Goal: Task Accomplishment & Management: Use online tool/utility

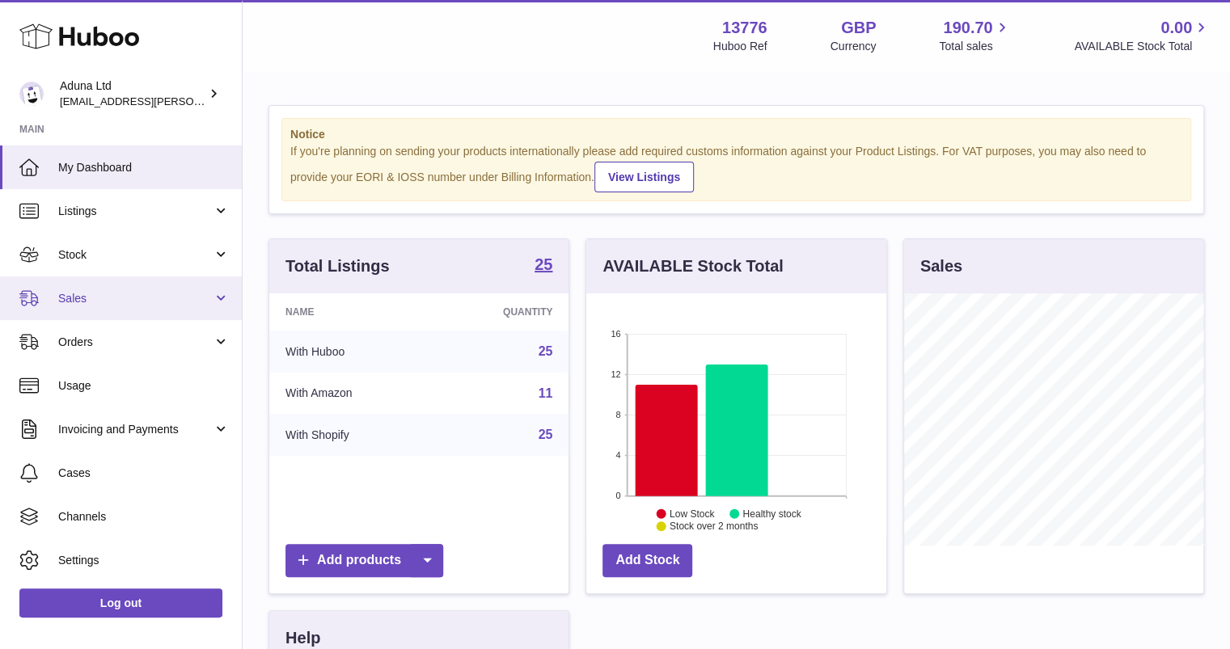
click at [157, 306] on link "Sales" at bounding box center [121, 299] width 242 height 44
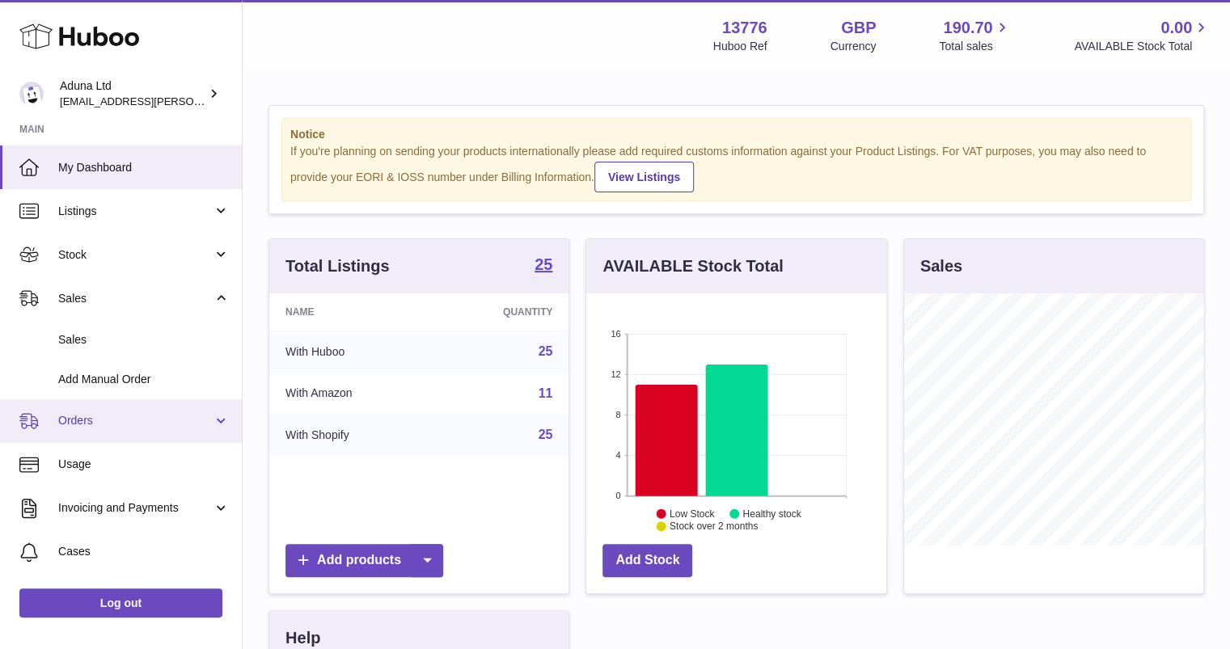
click at [114, 431] on link "Orders" at bounding box center [121, 421] width 242 height 44
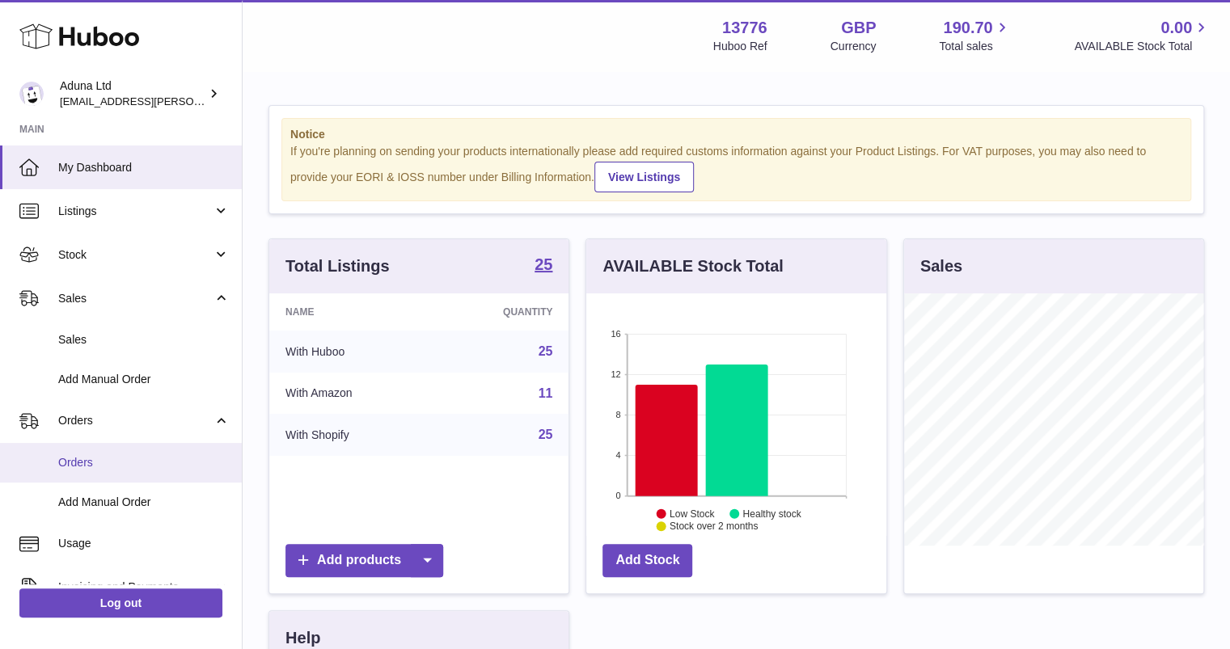
click at [84, 455] on span "Orders" at bounding box center [143, 462] width 171 height 15
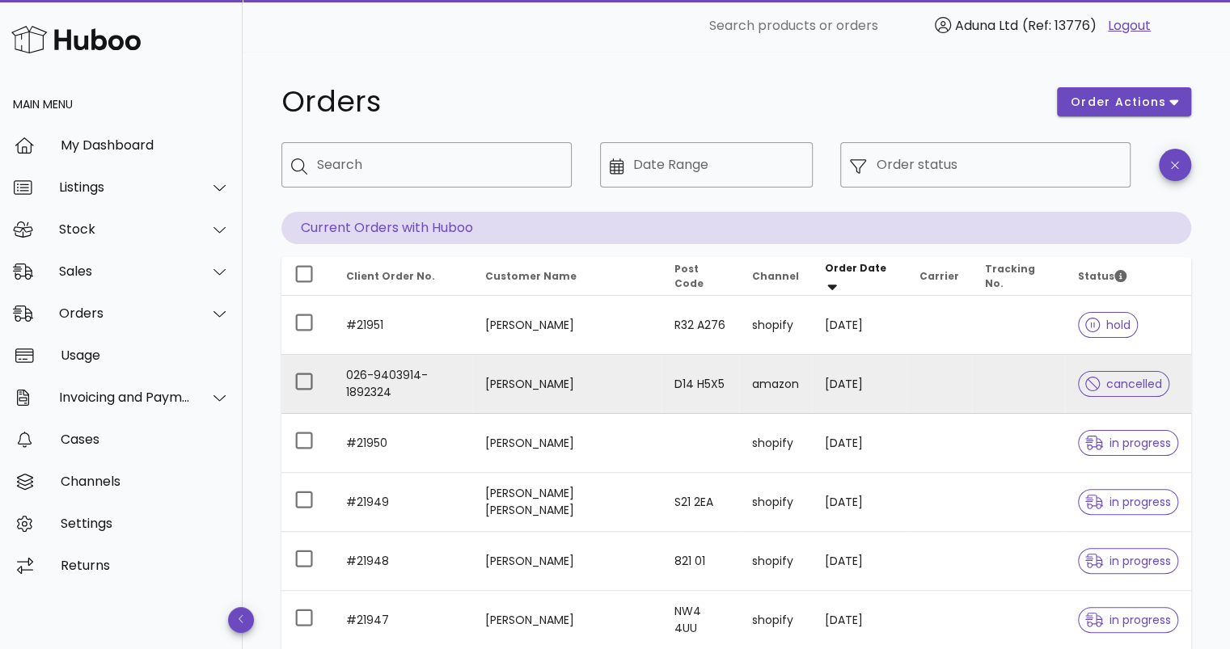
click at [807, 381] on td "amazon" at bounding box center [775, 384] width 73 height 59
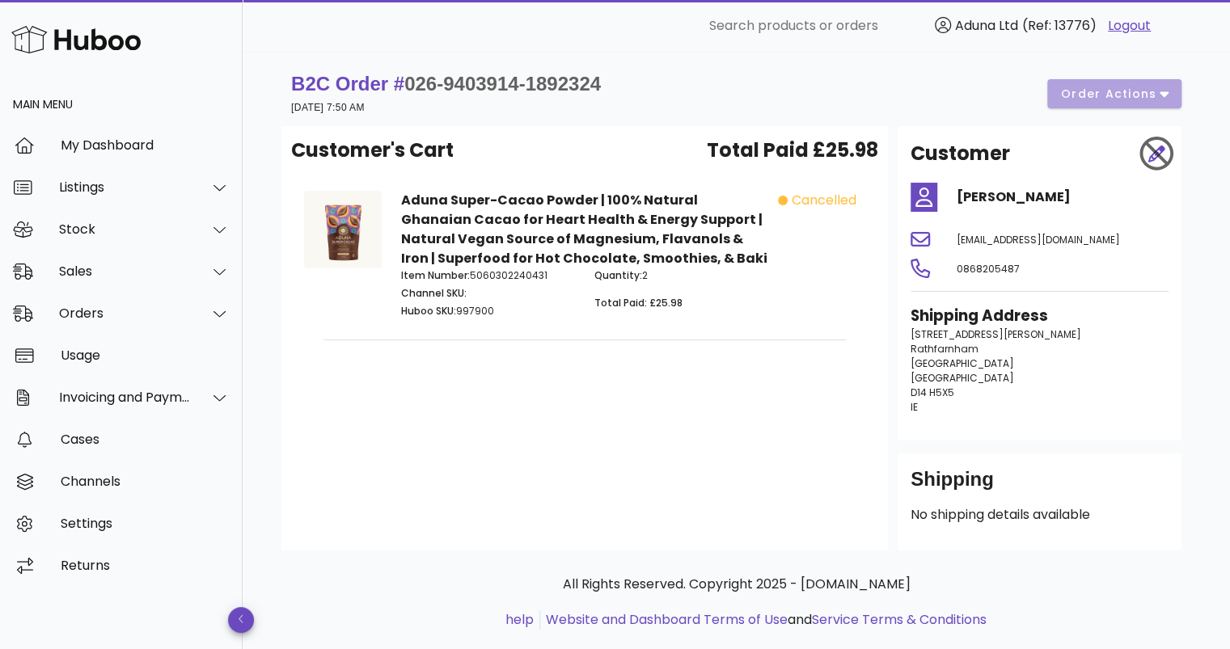
drag, startPoint x: 1134, startPoint y: 277, endPoint x: 911, endPoint y: 281, distance: 222.4
click at [947, 259] on div "[EMAIL_ADDRESS][DOMAIN_NAME]" at bounding box center [1062, 239] width 231 height 39
copy span "[EMAIL_ADDRESS][DOMAIN_NAME]"
click at [147, 268] on div "Sales" at bounding box center [125, 271] width 132 height 15
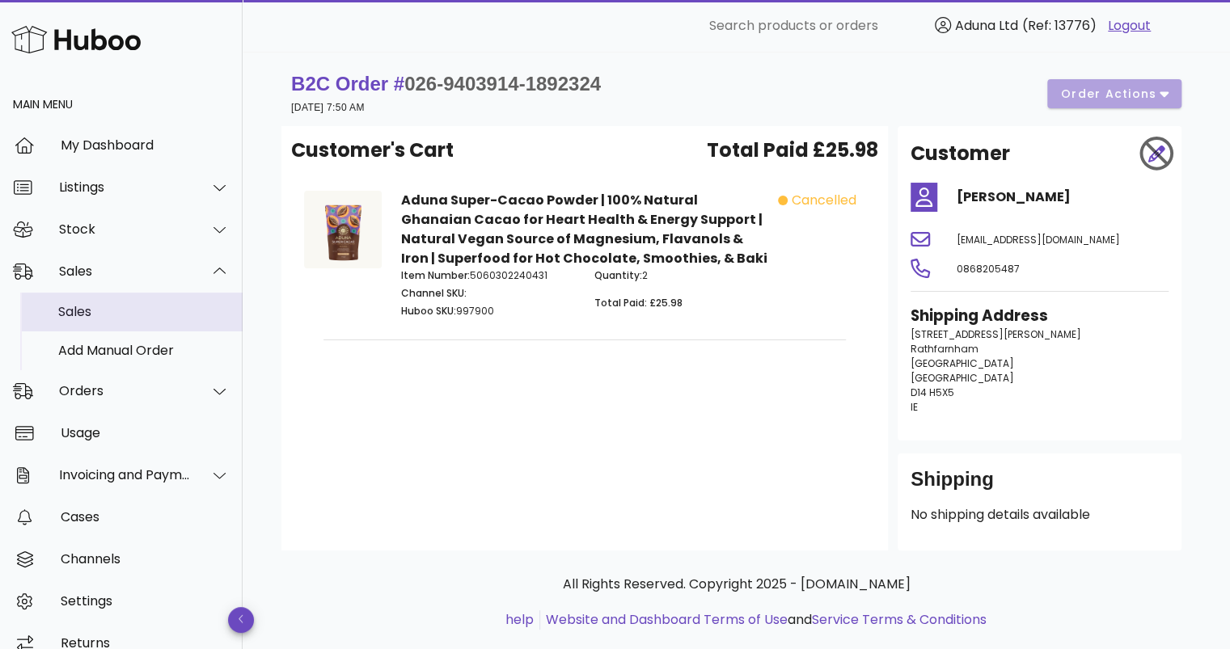
click at [142, 299] on div "Sales" at bounding box center [143, 311] width 171 height 35
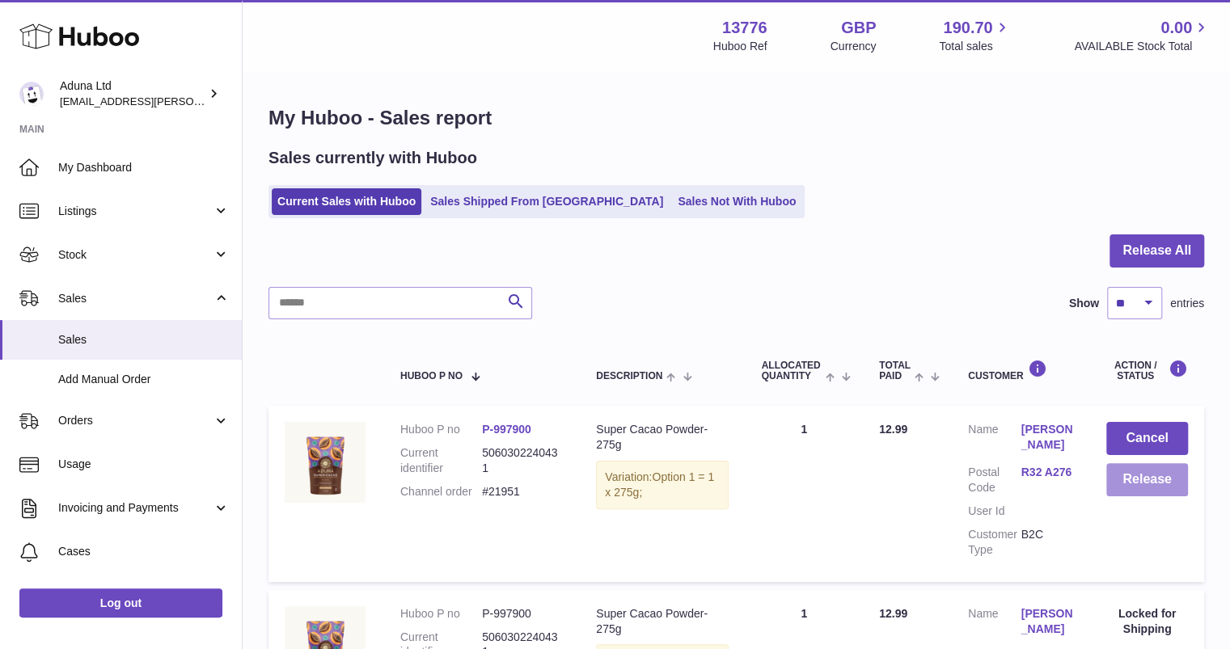
click at [1120, 488] on button "Release" at bounding box center [1147, 479] width 82 height 33
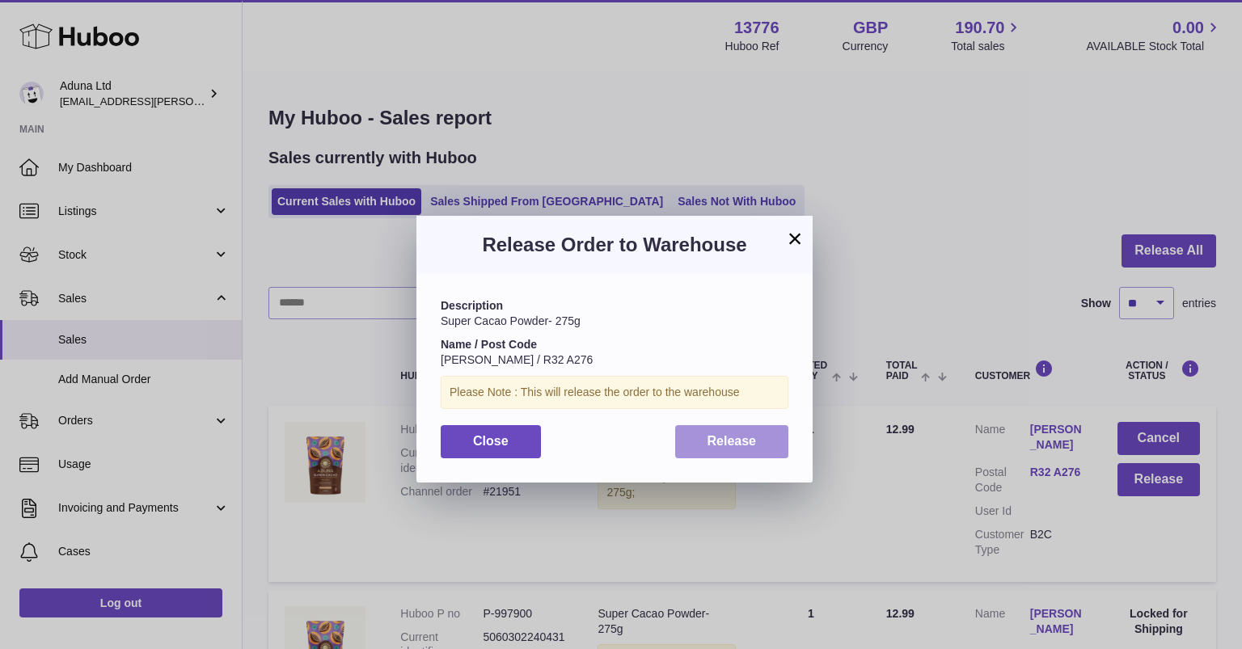
click at [726, 437] on span "Release" at bounding box center [731, 441] width 49 height 14
